Goal: Information Seeking & Learning: Learn about a topic

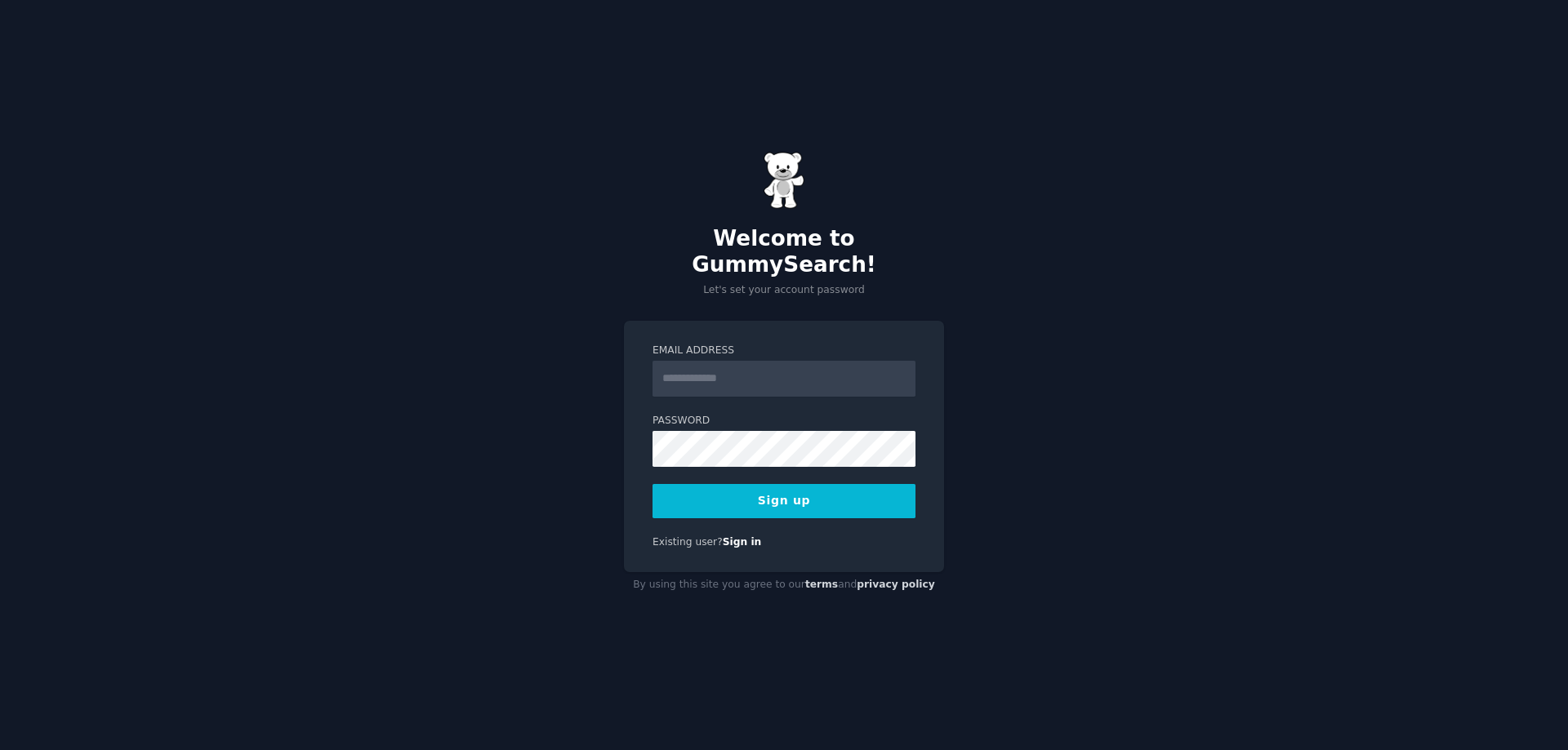
click at [723, 372] on input "Email Address" at bounding box center [784, 378] width 263 height 36
type input "**********"
click at [423, 362] on div "**********" at bounding box center [784, 375] width 1568 height 750
click at [634, 432] on div "**********" at bounding box center [784, 446] width 320 height 252
click at [794, 489] on button "Sign up" at bounding box center [784, 501] width 263 height 34
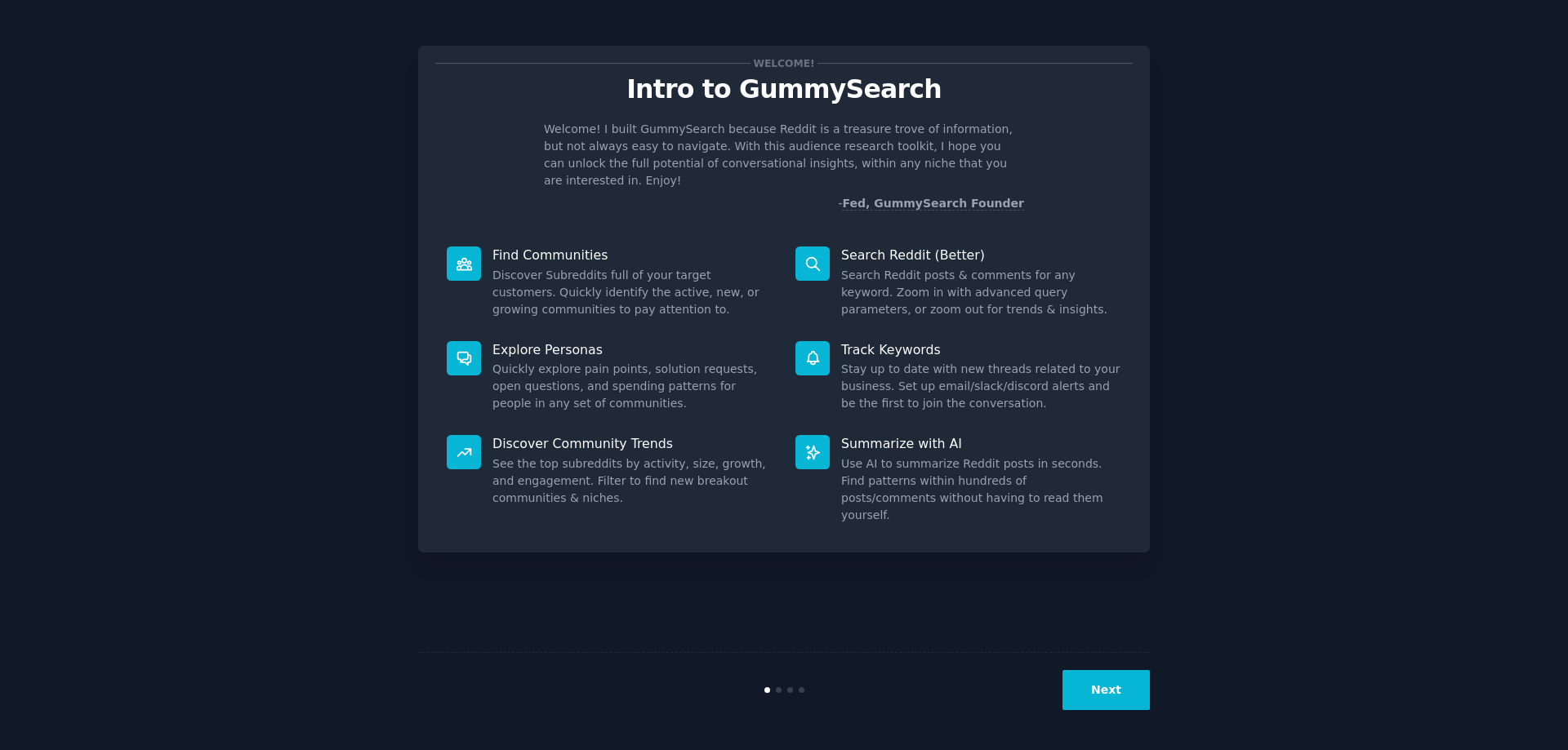
click at [1106, 696] on button "Next" at bounding box center [1107, 690] width 88 height 40
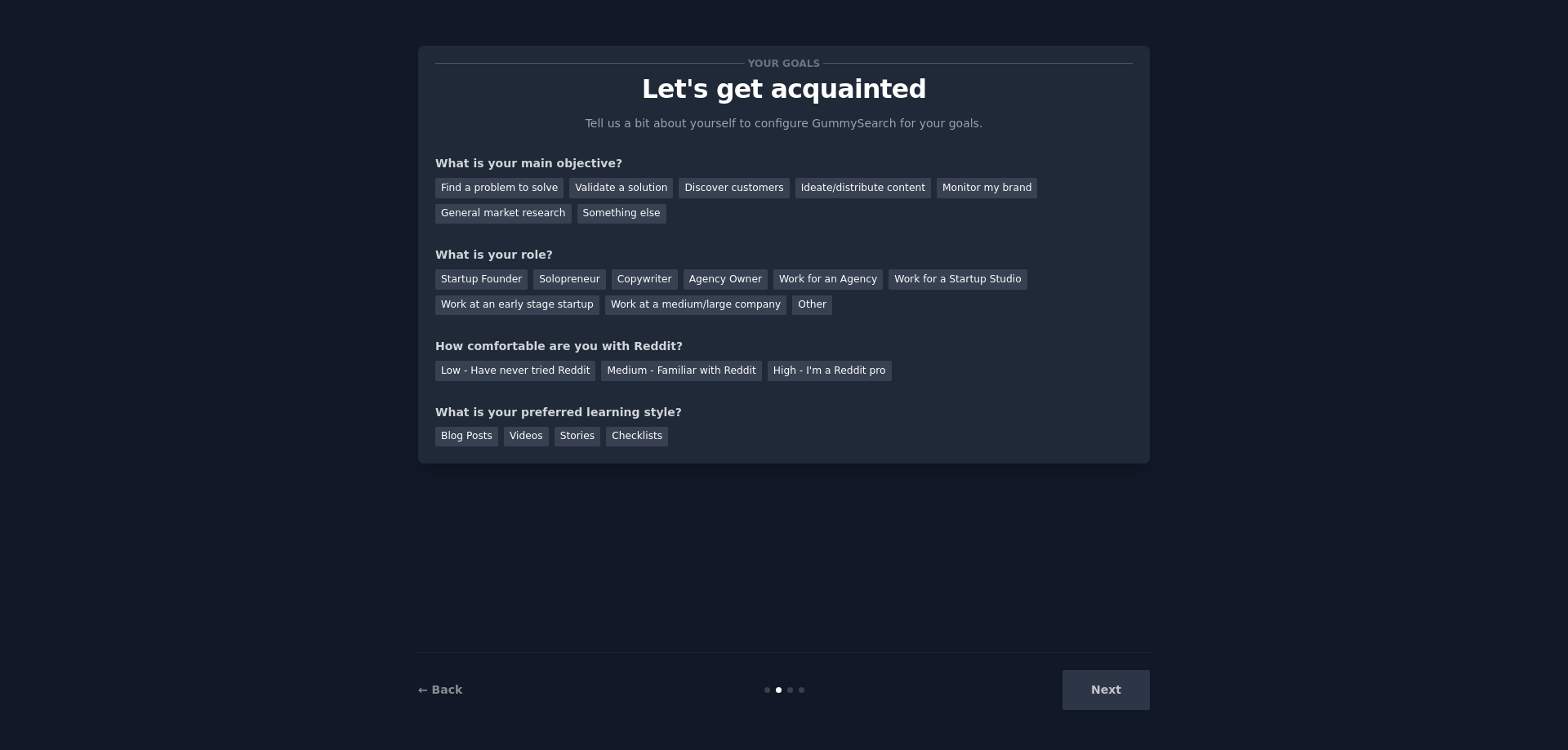
click at [1101, 686] on div "Next" at bounding box center [1027, 690] width 244 height 40
click at [600, 296] on div "Work at an early stage startup" at bounding box center [517, 305] width 164 height 20
click at [474, 375] on div "Low - Have never tried Reddit" at bounding box center [515, 371] width 160 height 20
click at [465, 434] on div "Blog Posts" at bounding box center [466, 437] width 63 height 20
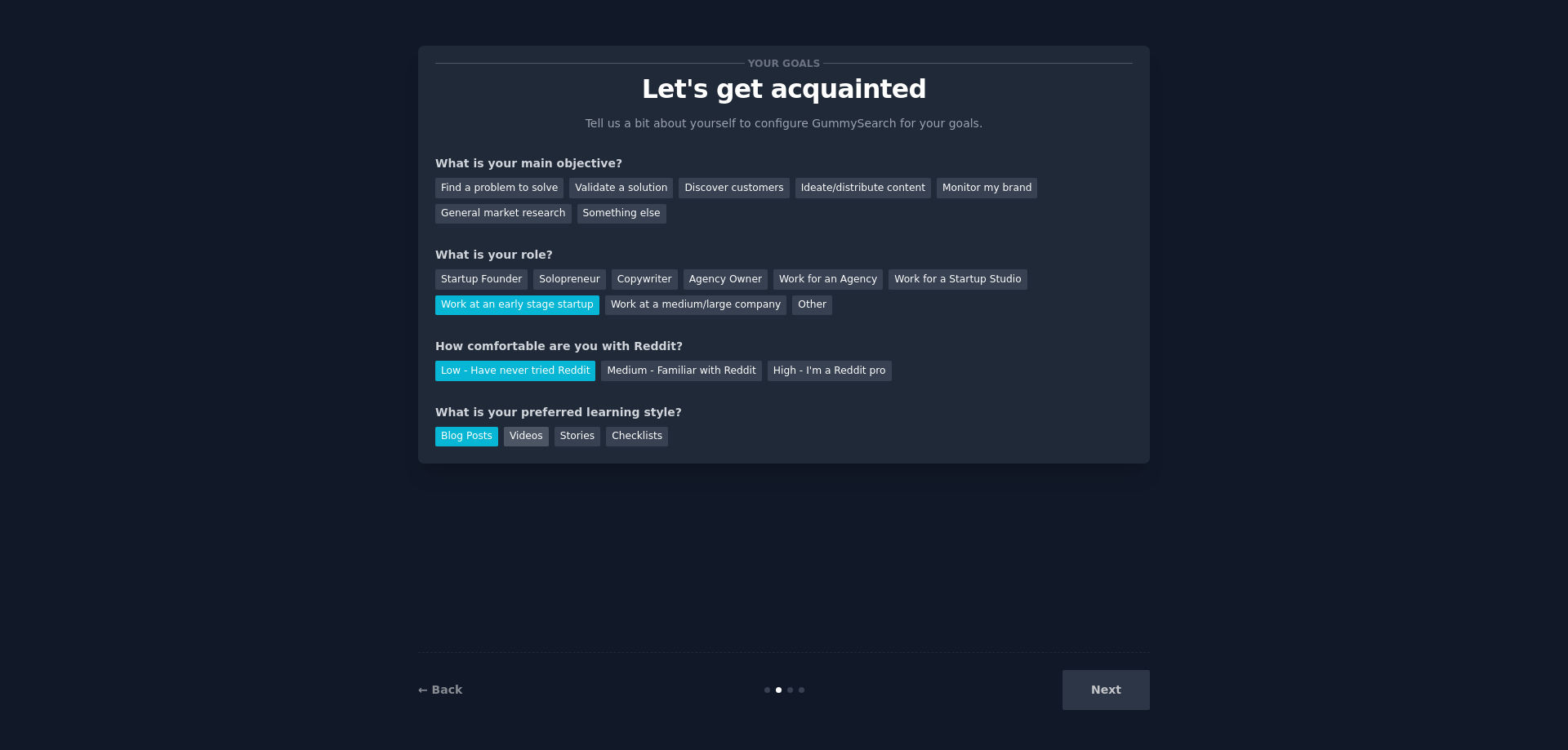
click at [522, 434] on div "Videos" at bounding box center [527, 437] width 45 height 20
click at [469, 436] on div "Blog Posts" at bounding box center [466, 437] width 63 height 20
click at [1114, 695] on div "Next" at bounding box center [1027, 690] width 244 height 40
click at [496, 186] on div "Find a problem to solve" at bounding box center [499, 188] width 128 height 20
click at [1118, 695] on button "Next" at bounding box center [1107, 690] width 88 height 40
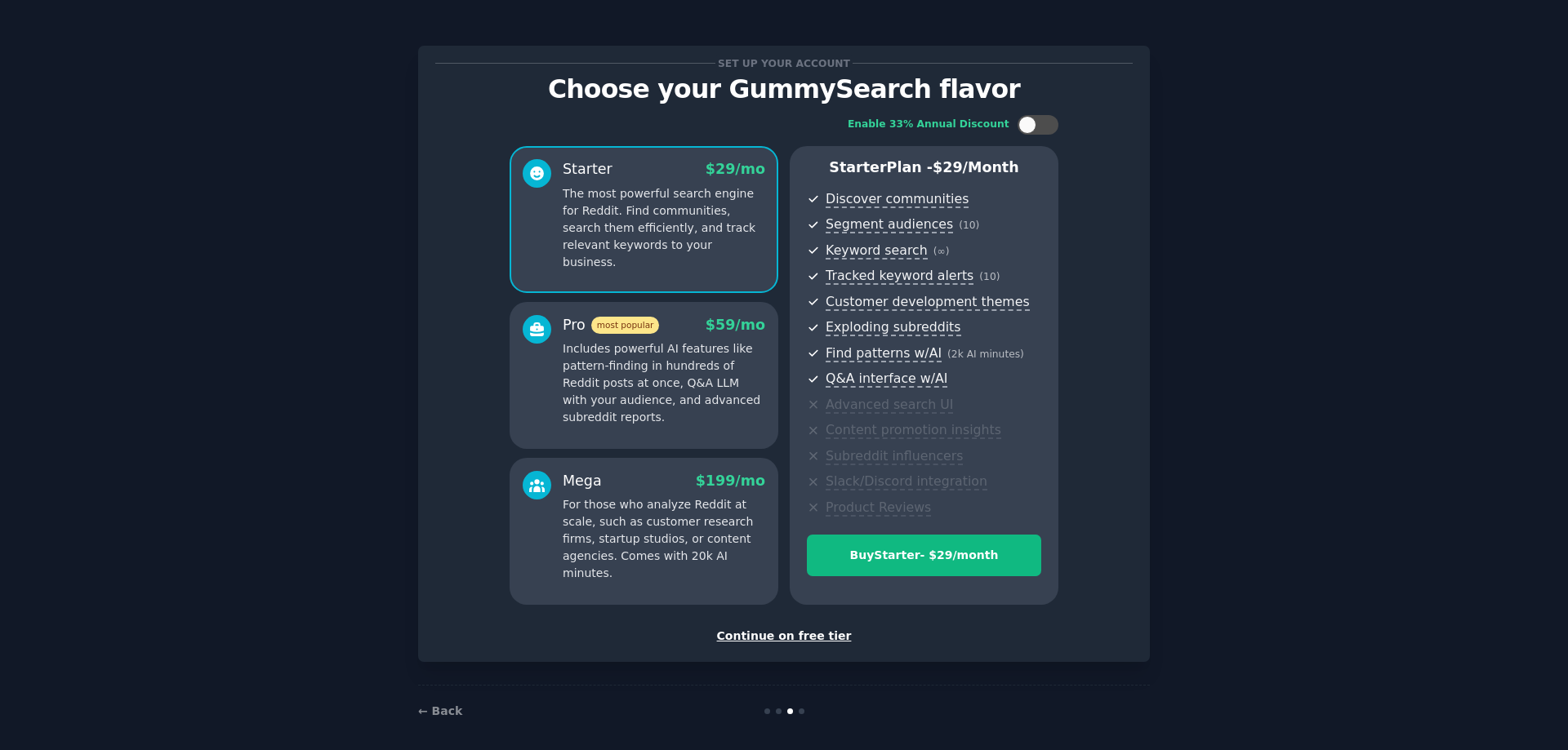
click at [791, 634] on div "Continue on free tier" at bounding box center [784, 636] width 698 height 18
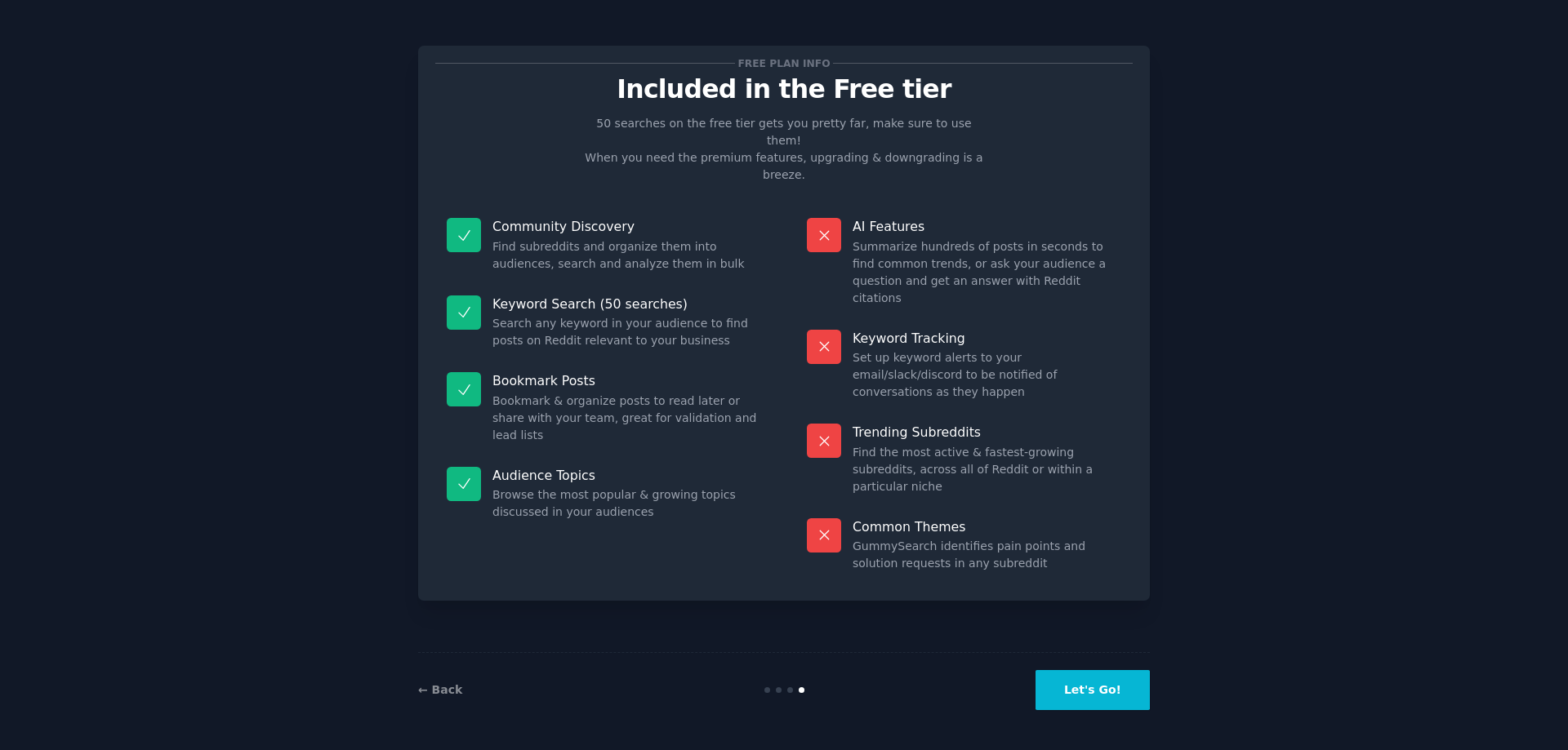
click at [1098, 695] on button "Let's Go!" at bounding box center [1092, 690] width 114 height 40
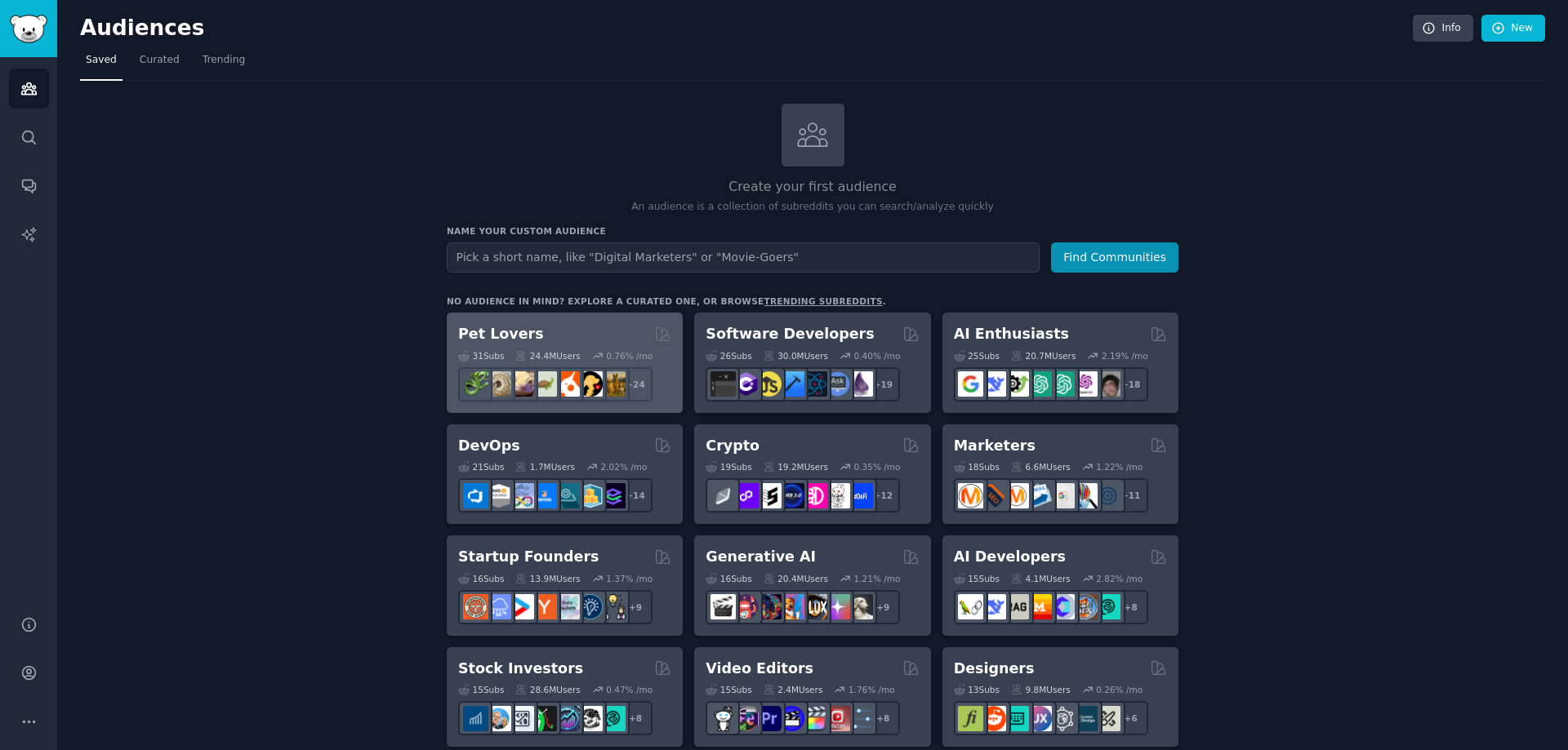
click at [492, 331] on h2 "Pet Lovers" at bounding box center [501, 334] width 86 height 20
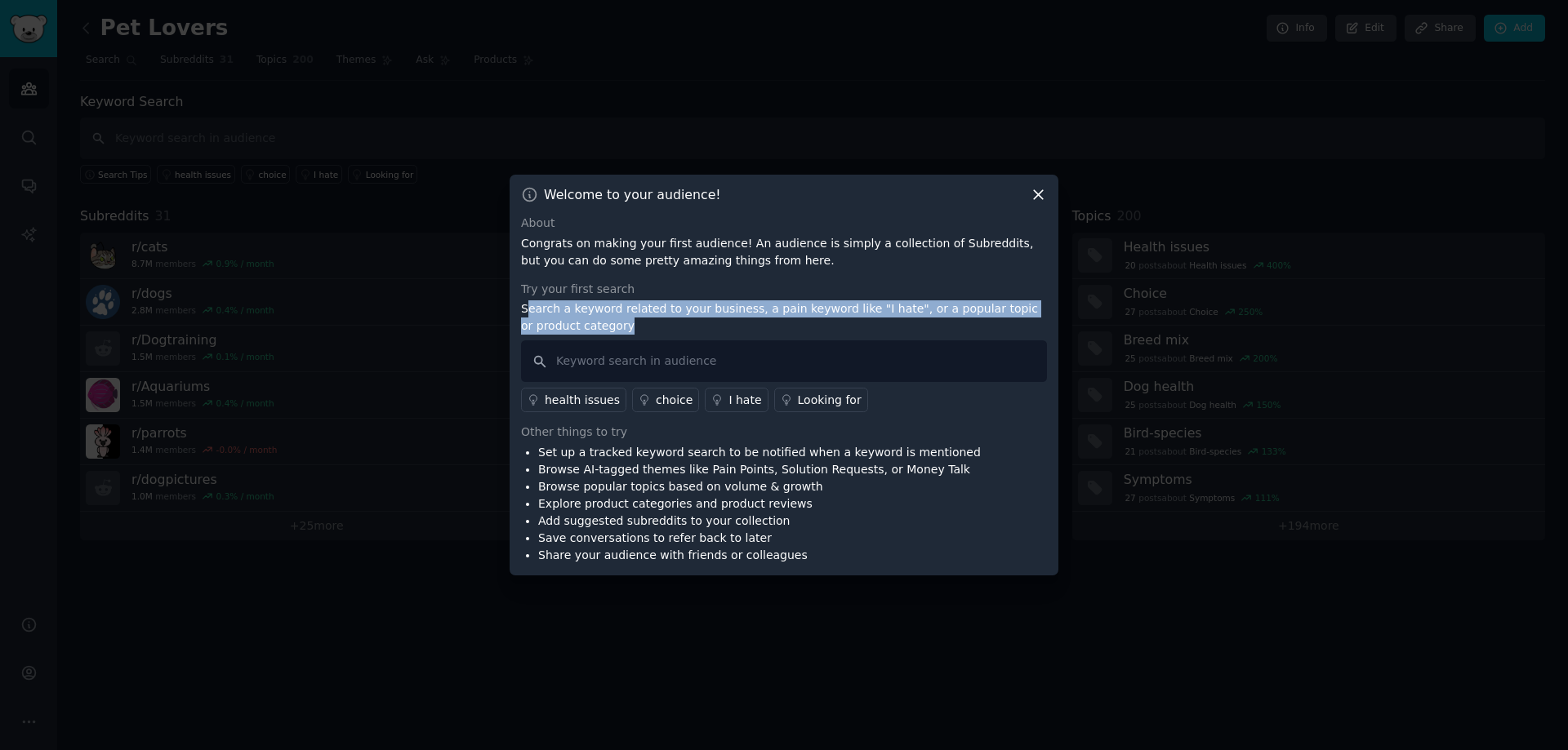
drag, startPoint x: 529, startPoint y: 304, endPoint x: 602, endPoint y: 322, distance: 75.2
click at [602, 322] on p "Search a keyword related to your business, a pain keyword like "I hate", or a p…" at bounding box center [784, 317] width 526 height 34
click at [702, 323] on p "Search a keyword related to your business, a pain keyword like "I hate", or a p…" at bounding box center [784, 317] width 526 height 34
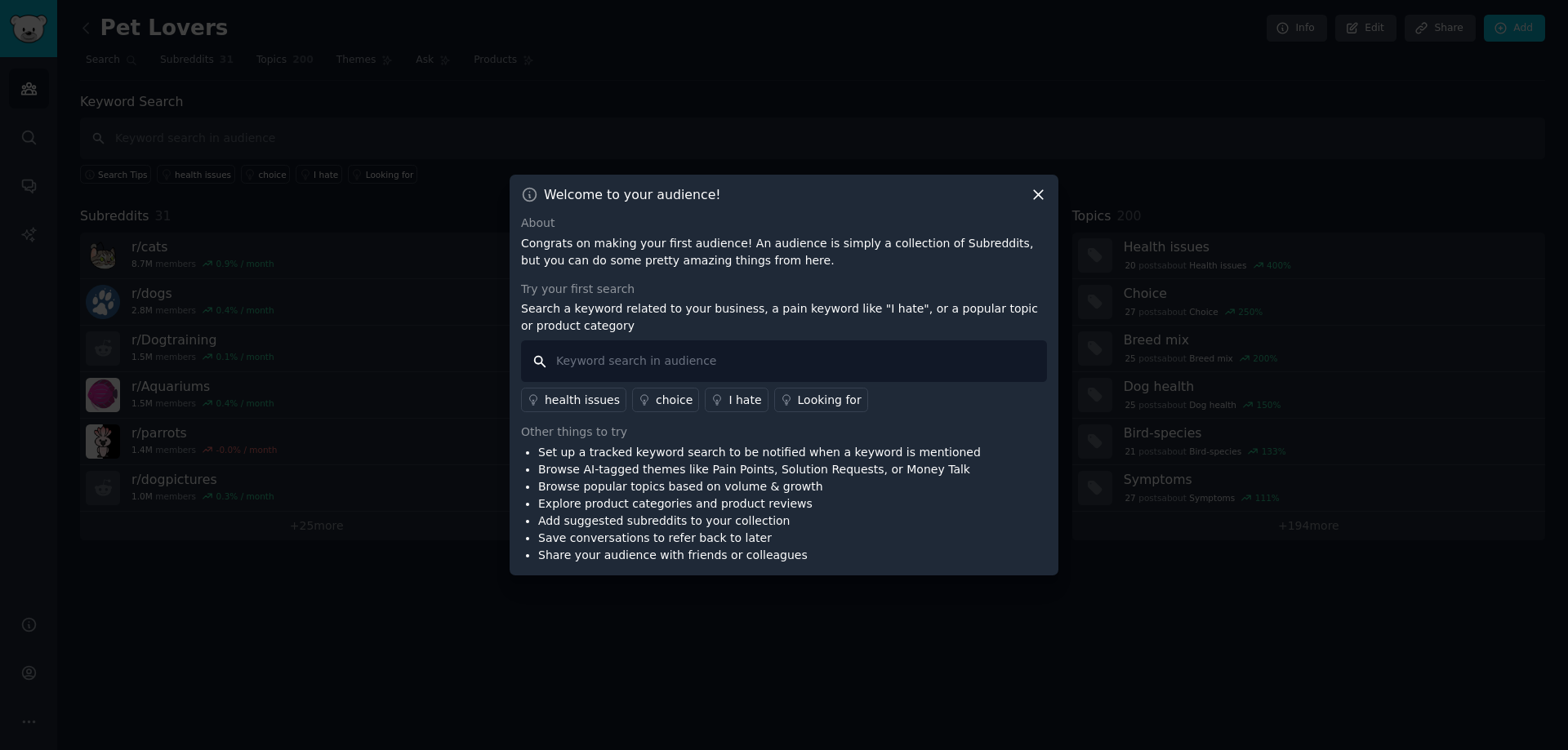
click at [615, 365] on input "text" at bounding box center [784, 361] width 526 height 42
type input "dog"
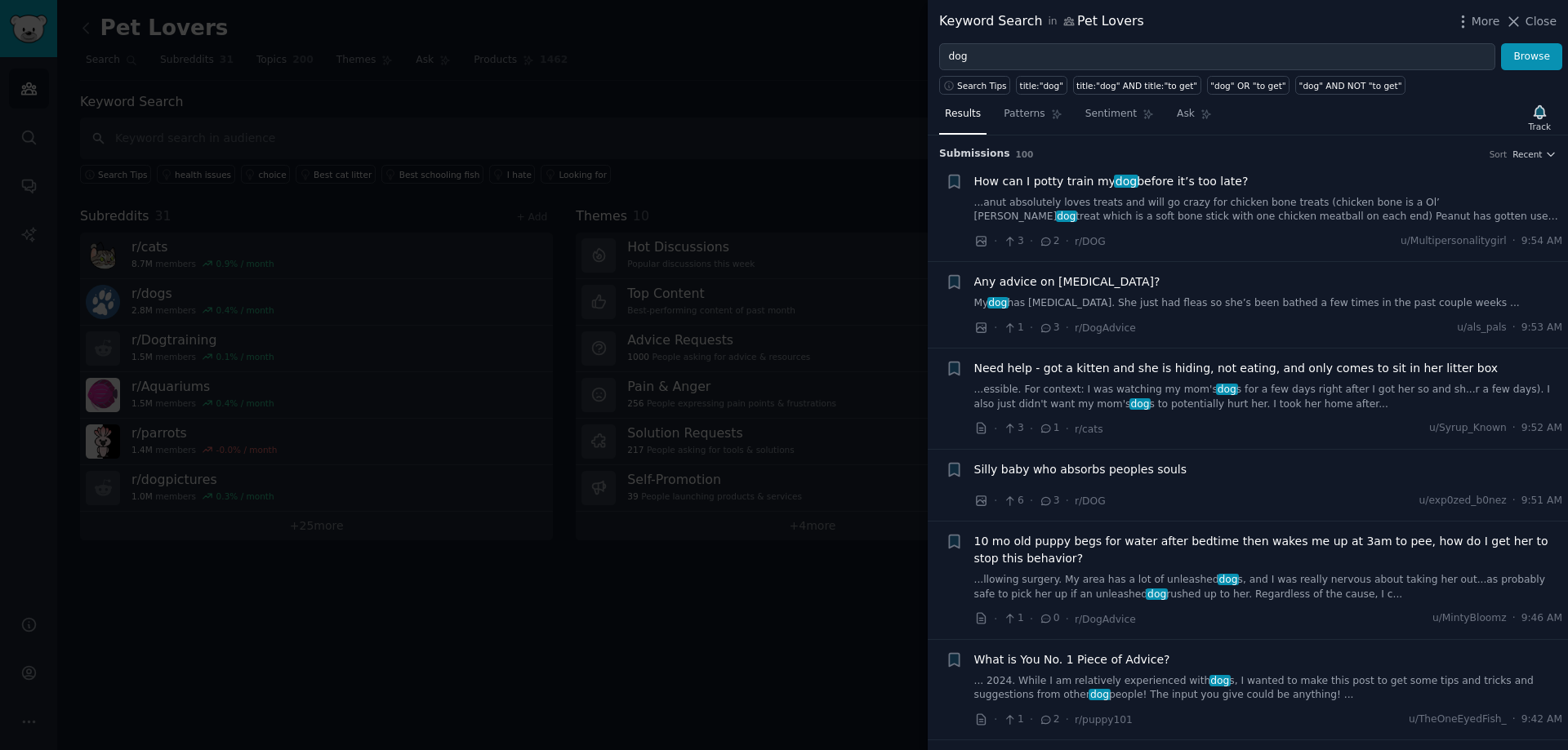
drag, startPoint x: 1222, startPoint y: 177, endPoint x: 971, endPoint y: 182, distance: 251.0
click at [971, 182] on div "+ How can I potty train my dog before it’s too late? ...anut absolutely loves t…" at bounding box center [1255, 212] width 617 height 78
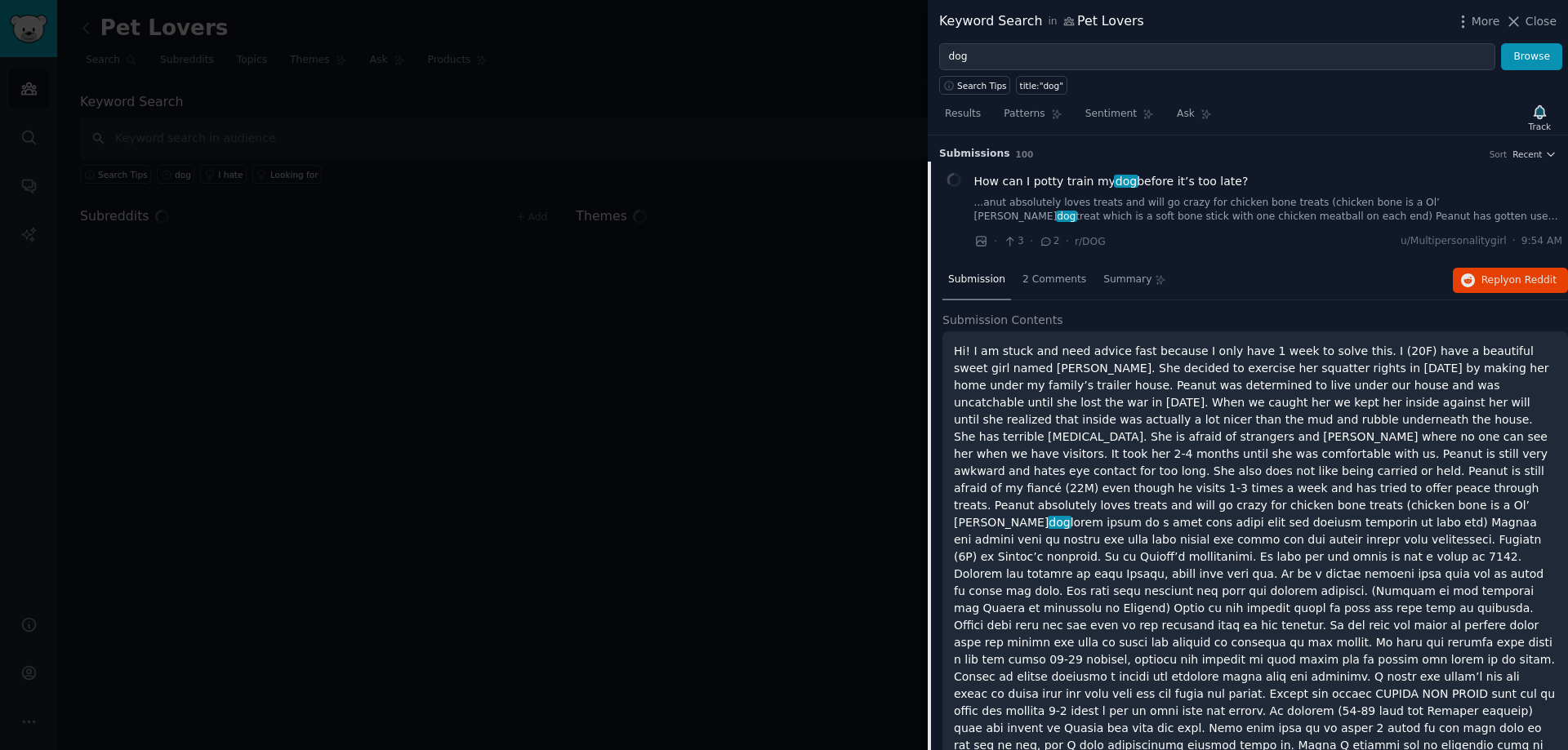
click at [737, 302] on div at bounding box center [784, 375] width 1568 height 750
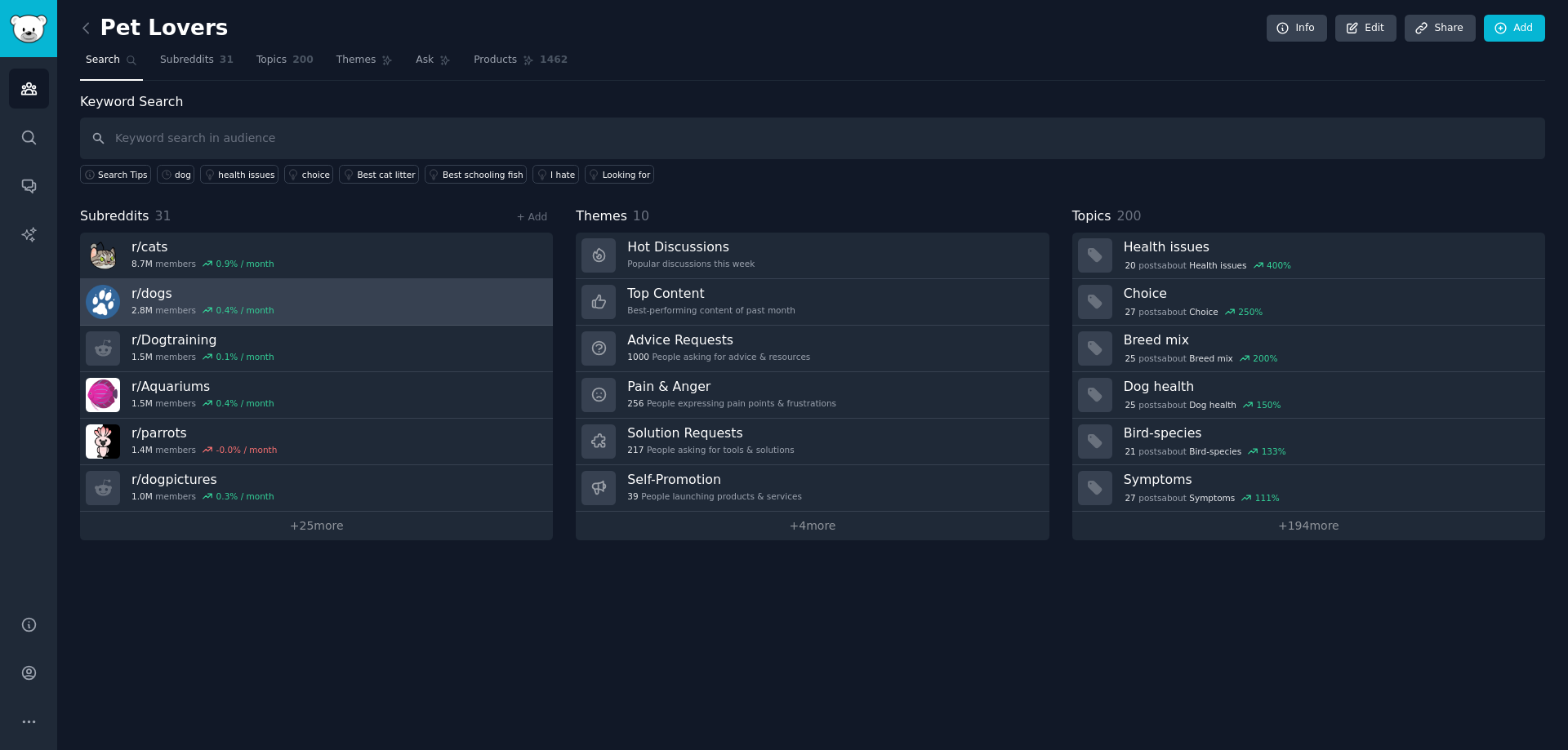
click at [248, 296] on h3 "r/ dogs" at bounding box center [202, 294] width 143 height 18
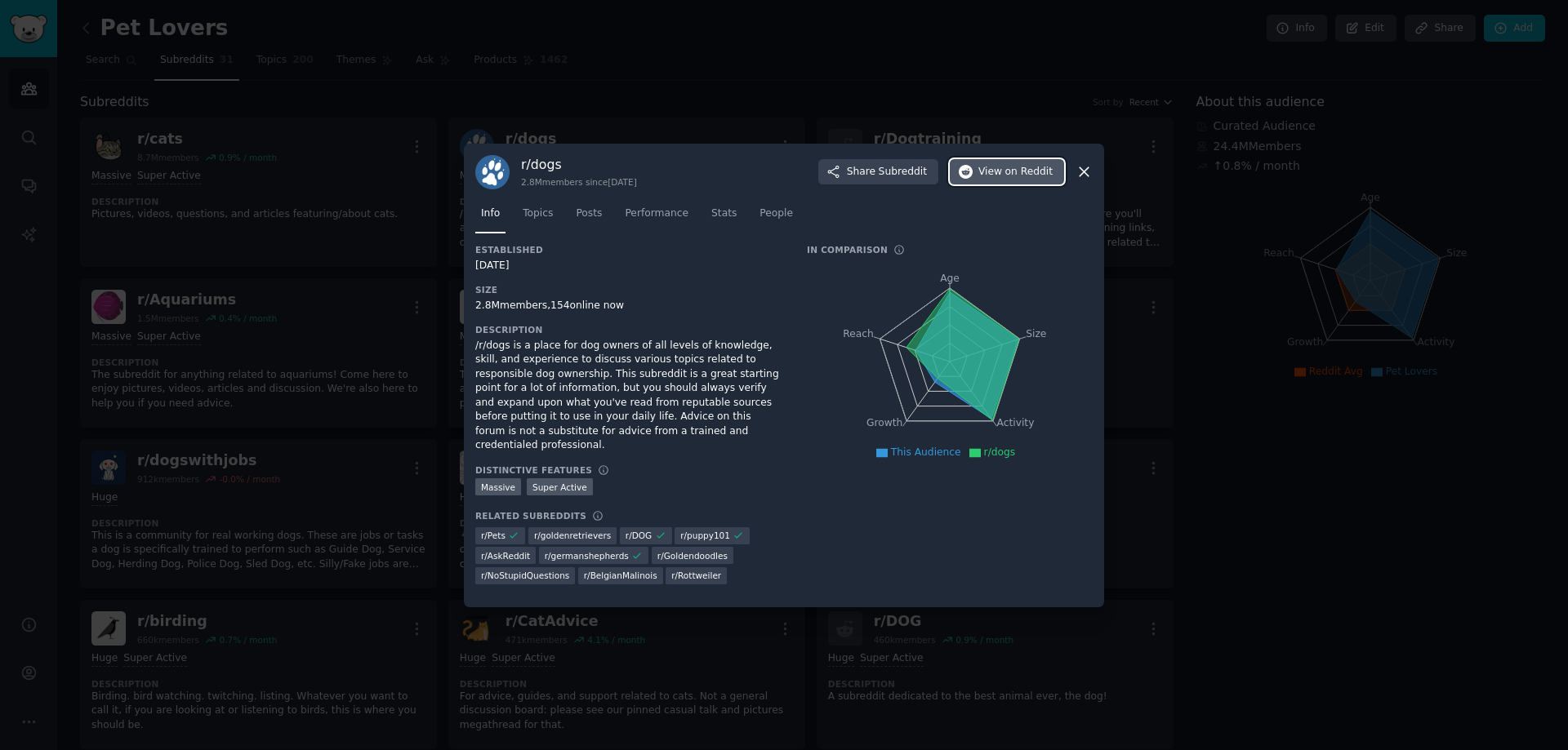
click at [1027, 178] on span "on Reddit" at bounding box center [1029, 171] width 48 height 15
